Goal: Find specific page/section: Find specific page/section

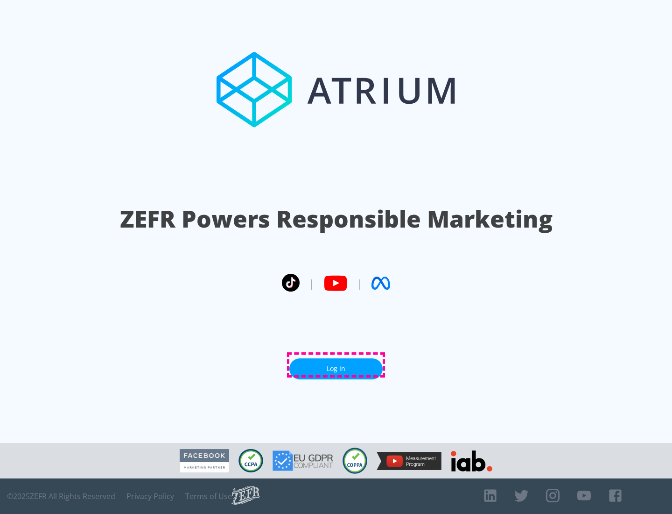
click at [336, 365] on link "Log In" at bounding box center [335, 368] width 93 height 21
